Goal: Information Seeking & Learning: Find specific fact

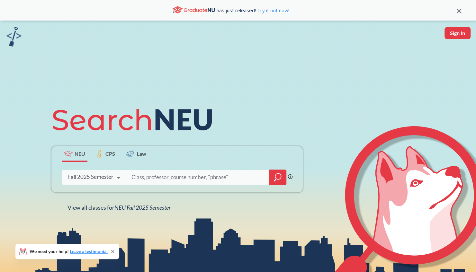
drag, startPoint x: 201, startPoint y: 195, endPoint x: 200, endPoint y: 181, distance: 14.5
click at [200, 181] on div "NEU CPS Law Phrase search guarantees the exact search appears in the results. E…" at bounding box center [177, 156] width 259 height 109
click at [199, 180] on input "search" at bounding box center [198, 177] width 134 height 13
type input "i"
type input "security"
